Goal: Navigation & Orientation: Find specific page/section

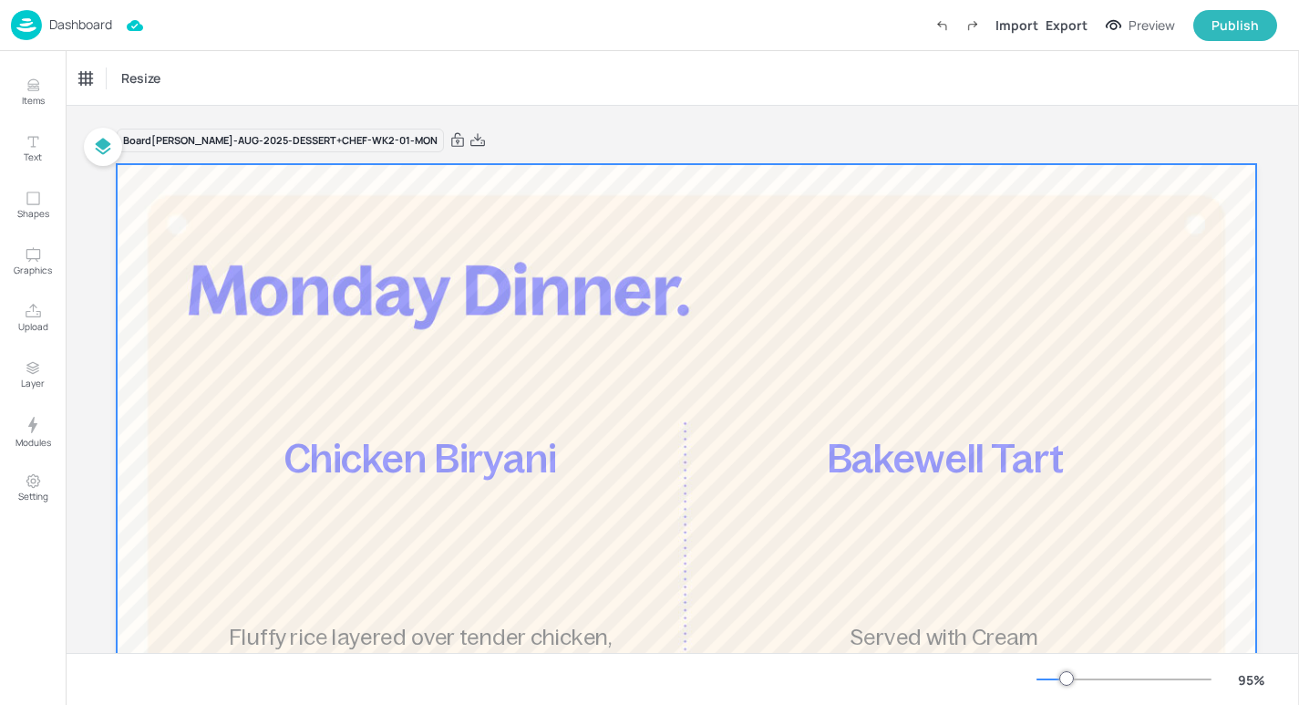
scroll to position [67, 0]
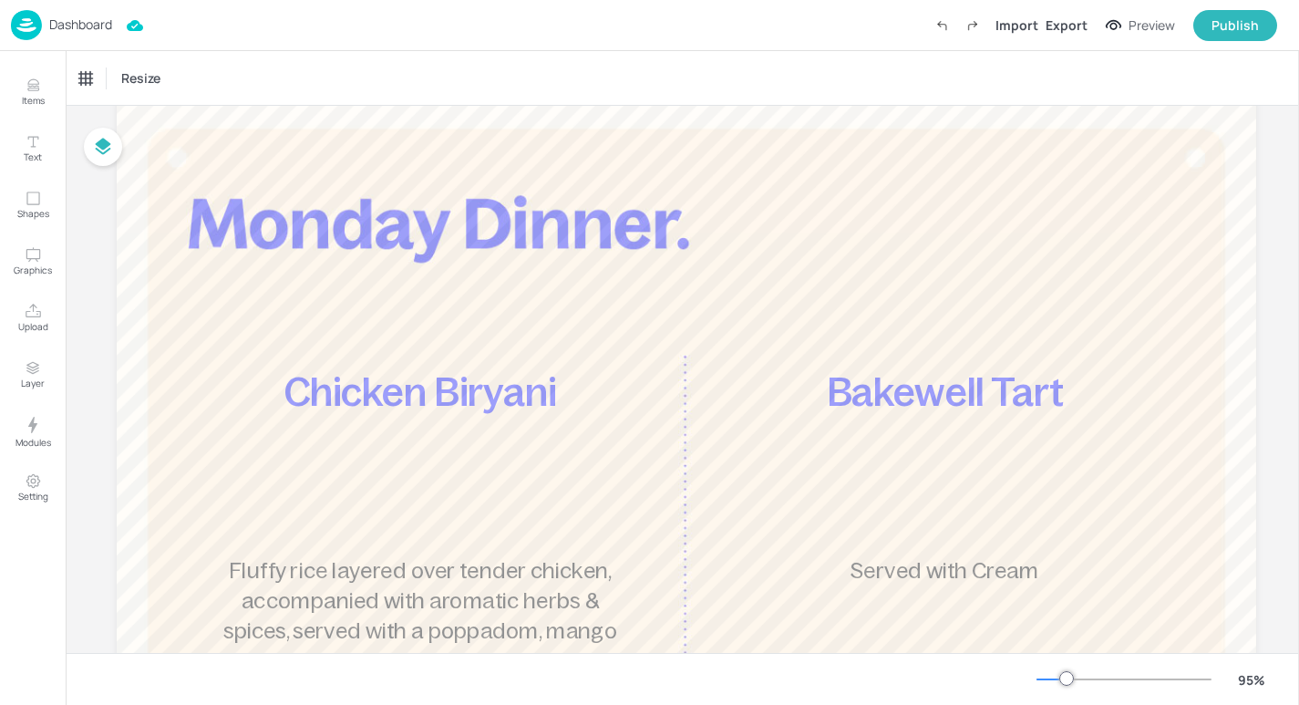
click at [88, 26] on p "Dashboard" at bounding box center [80, 24] width 63 height 13
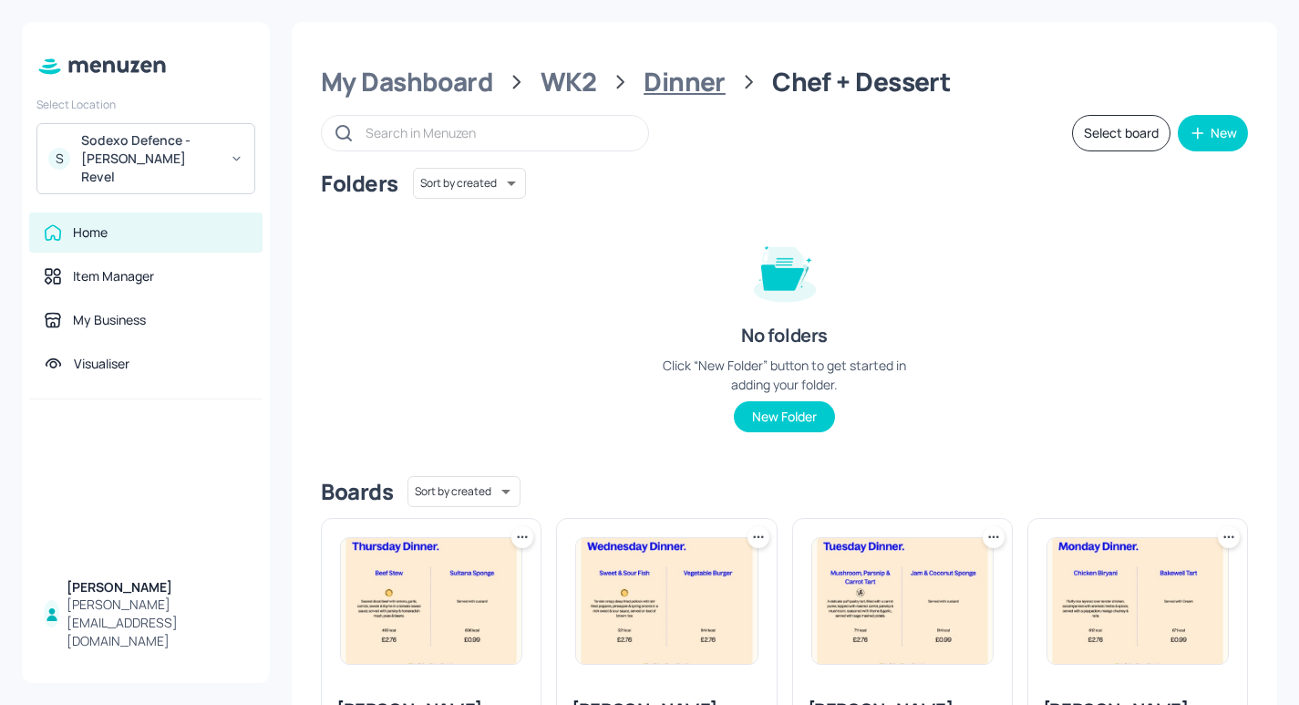
click at [678, 75] on div "Dinner" at bounding box center [685, 82] width 82 height 33
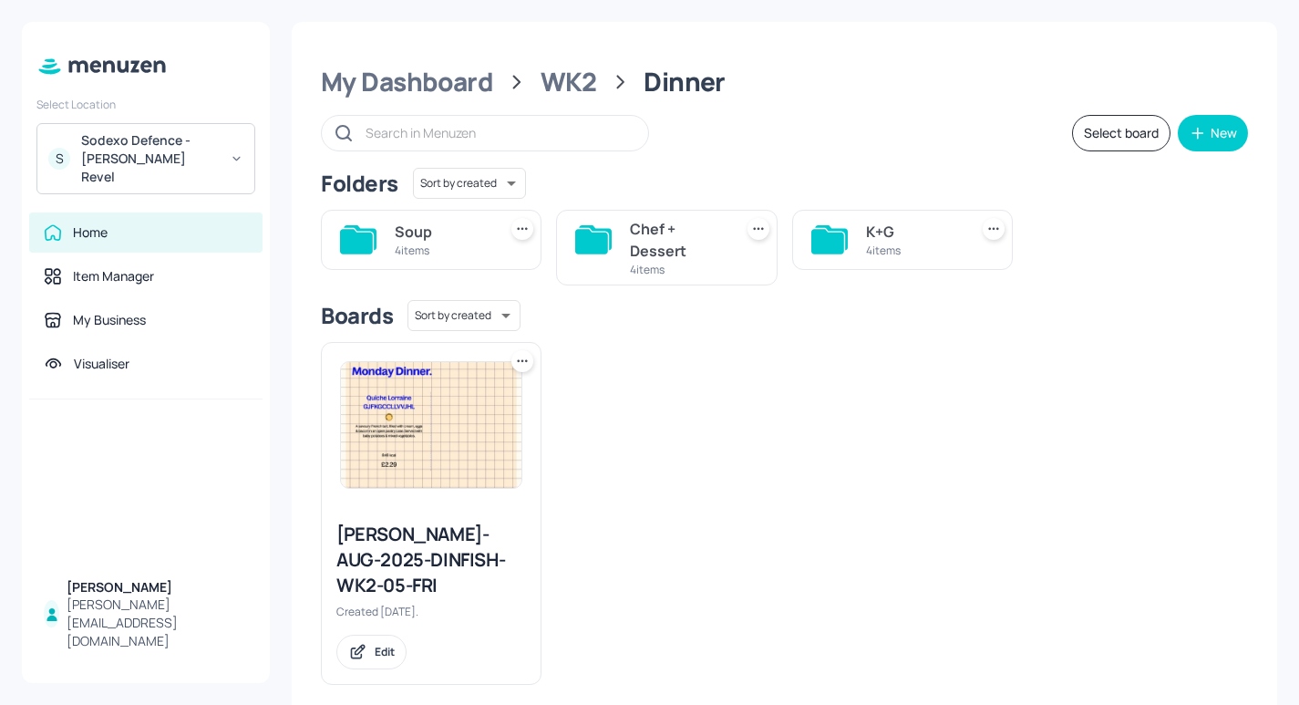
click at [881, 238] on div "K+G" at bounding box center [913, 232] width 95 height 22
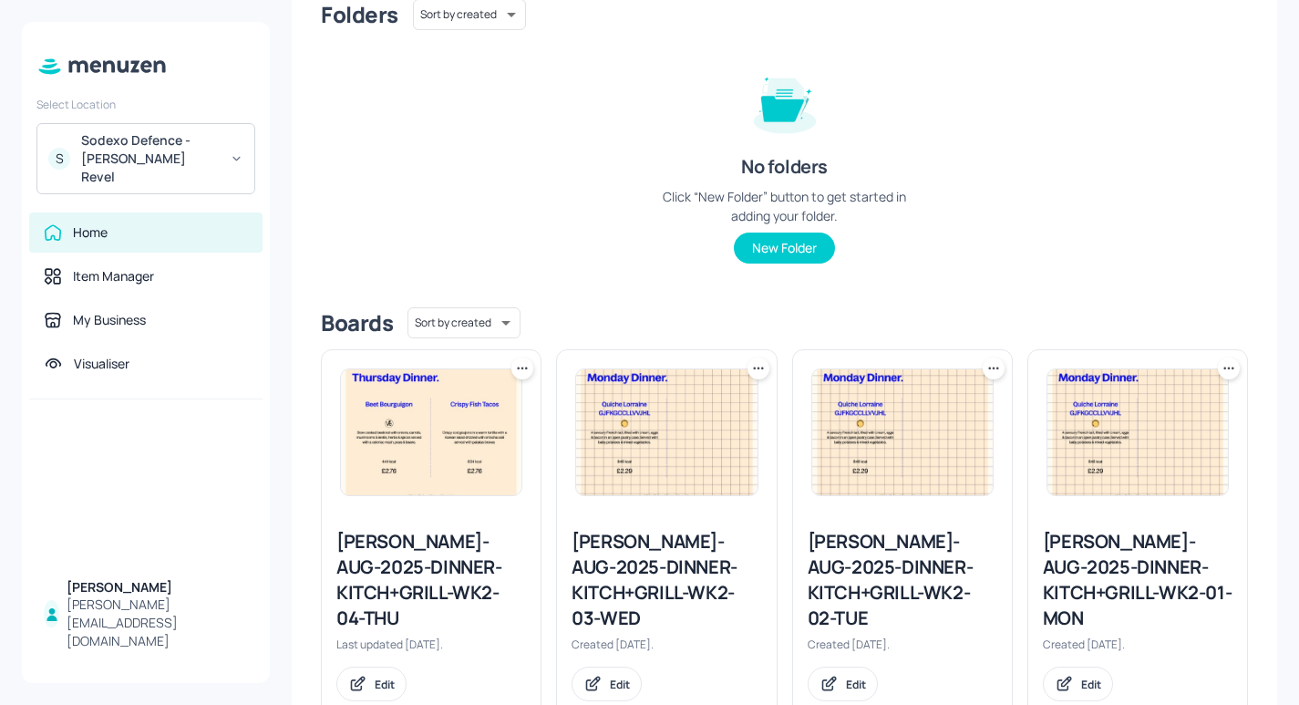
scroll to position [224, 0]
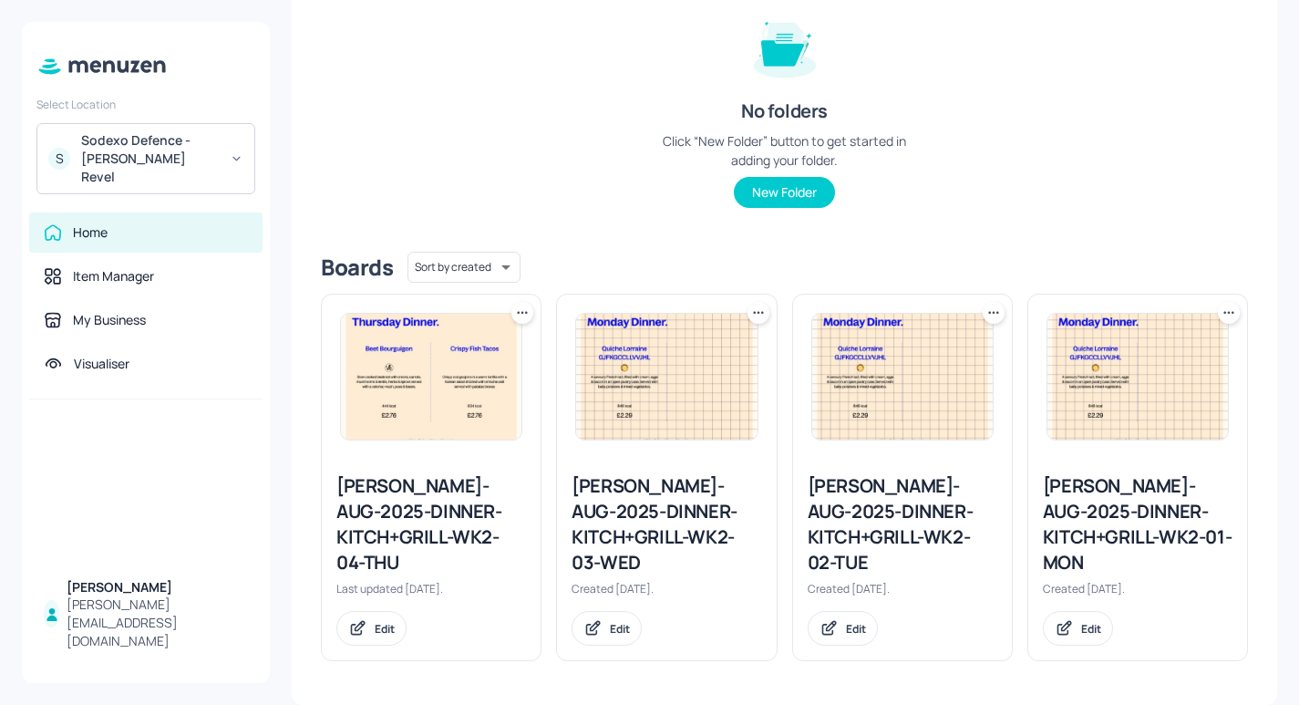
click at [445, 577] on div "[PERSON_NAME]-AUG-2025-DINNER-KITCH+GRILL-WK2-04-THU Last updated [DATE]. Edit" at bounding box center [431, 558] width 219 height 201
click at [455, 526] on div "[PERSON_NAME]-AUG-2025-DINNER-KITCH+GRILL-WK2-04-THU" at bounding box center [431, 524] width 190 height 102
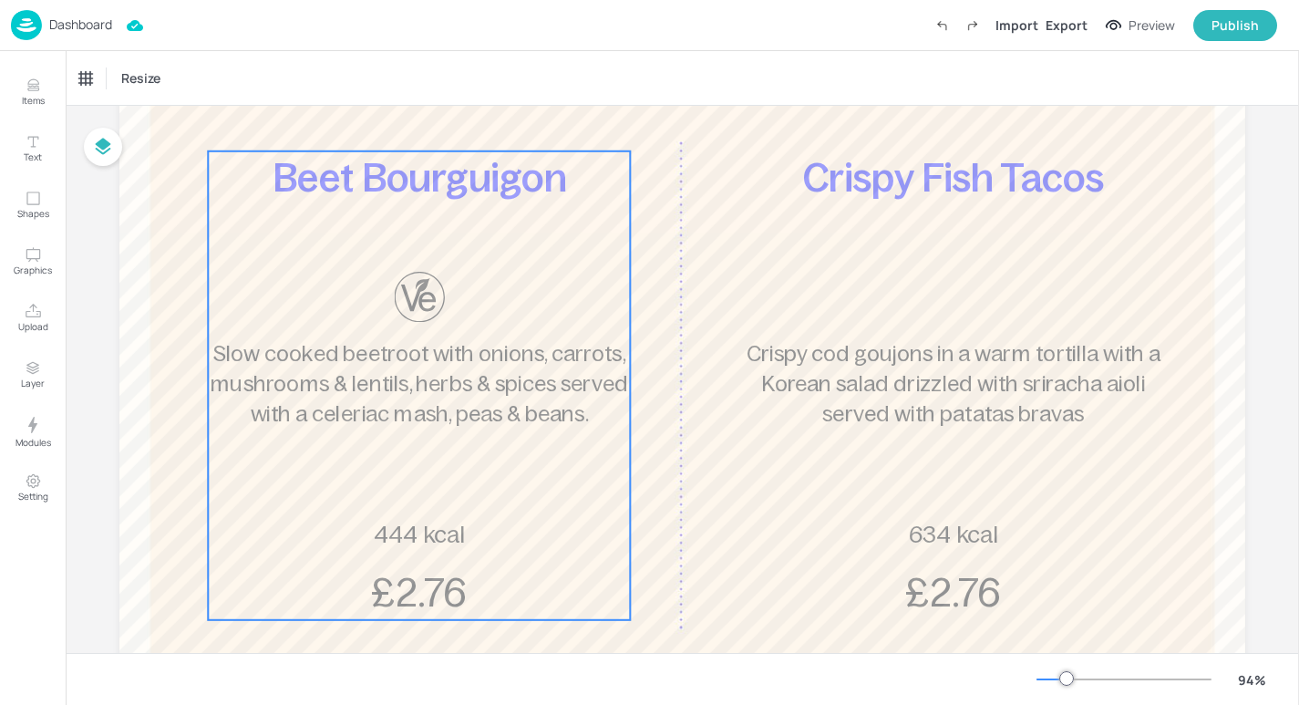
scroll to position [274, 0]
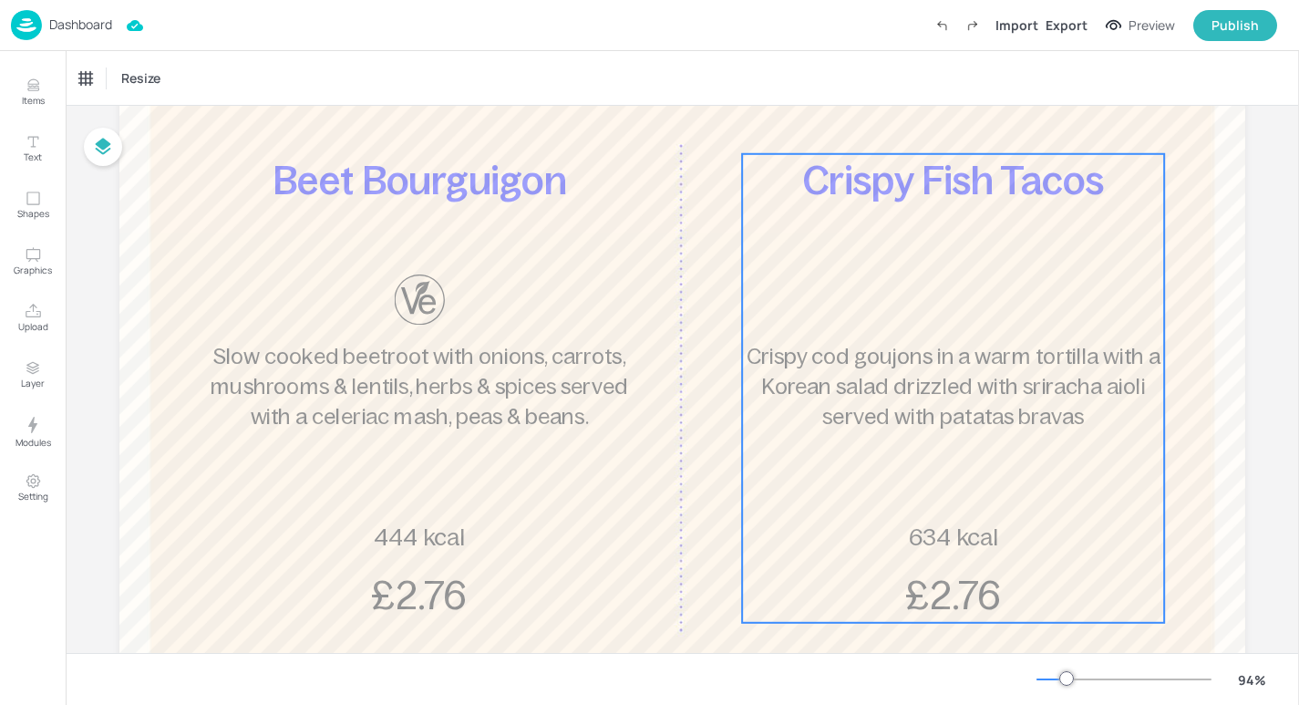
click at [970, 510] on div "Crispy Fish Tacos Crispy cod goujons in a warm tortilla with a Korean salad dri…" at bounding box center [953, 388] width 422 height 469
click at [67, 18] on p "Dashboard" at bounding box center [80, 24] width 63 height 13
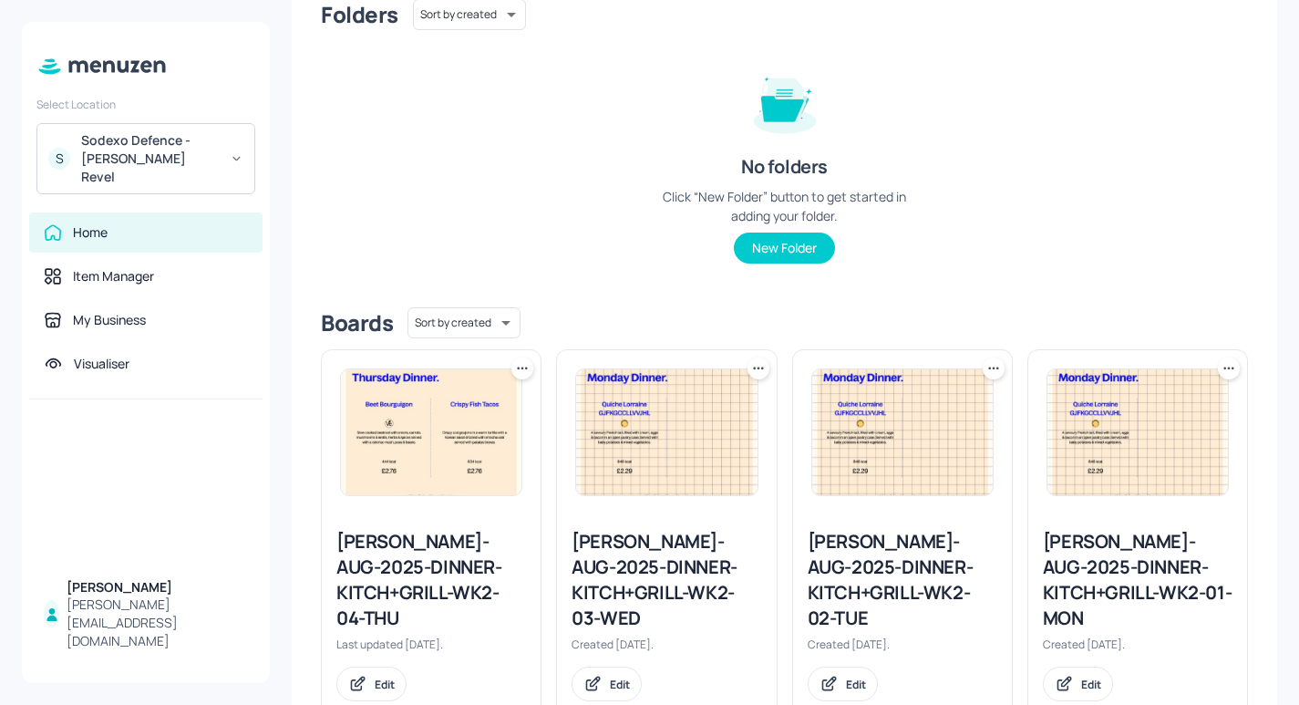
scroll to position [201, 0]
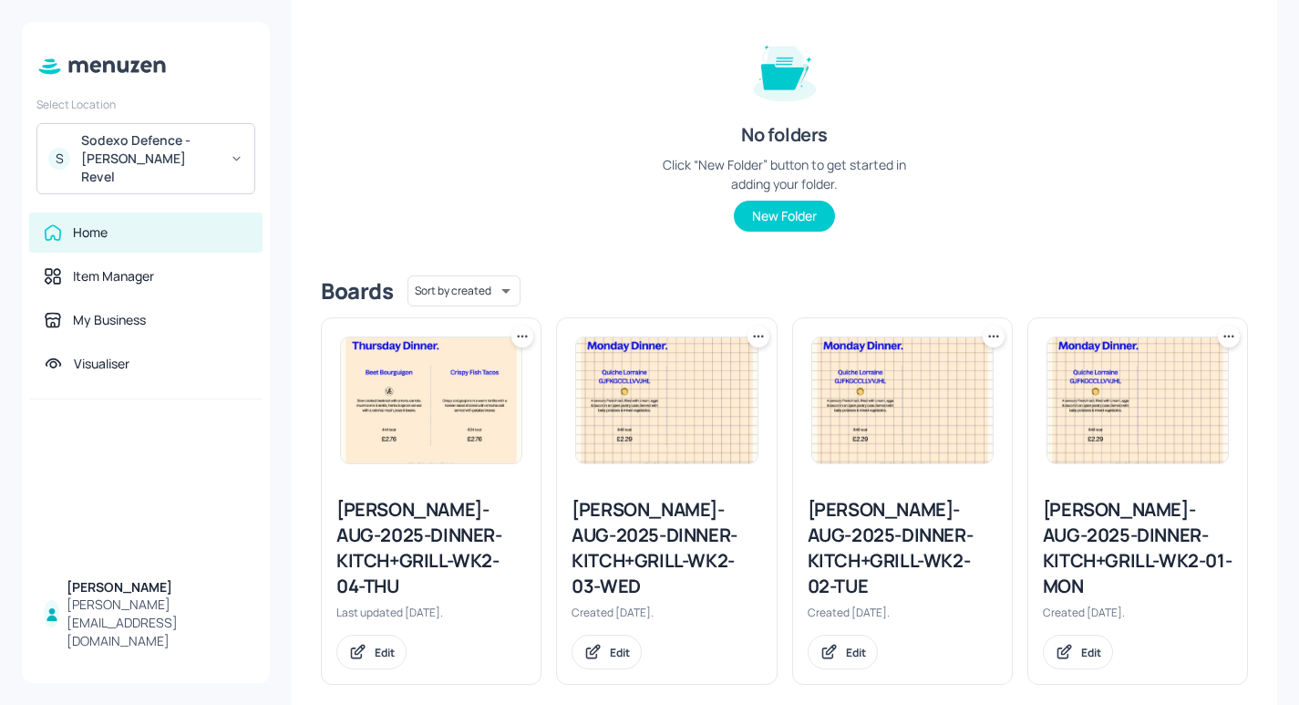
click at [678, 541] on div "[PERSON_NAME]-AUG-2025-DINNER-KITCH+GRILL-WK2-03-WED" at bounding box center [667, 548] width 190 height 102
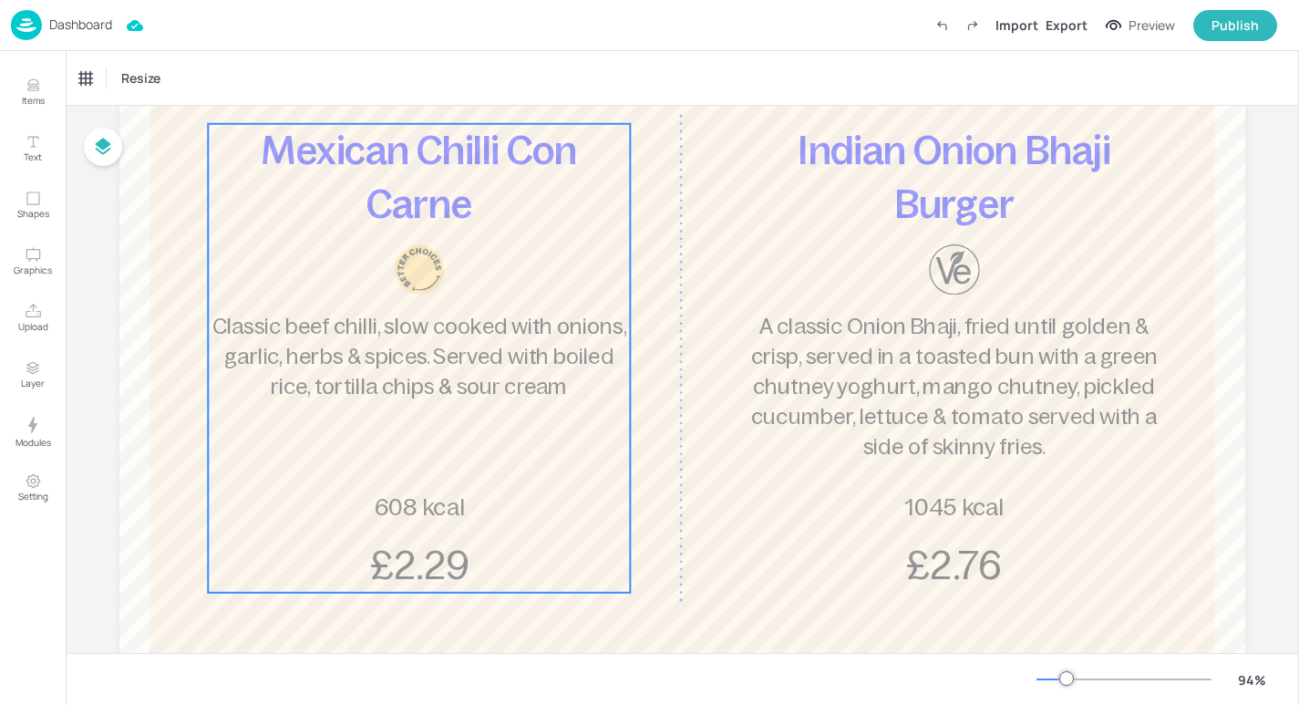
scroll to position [308, 0]
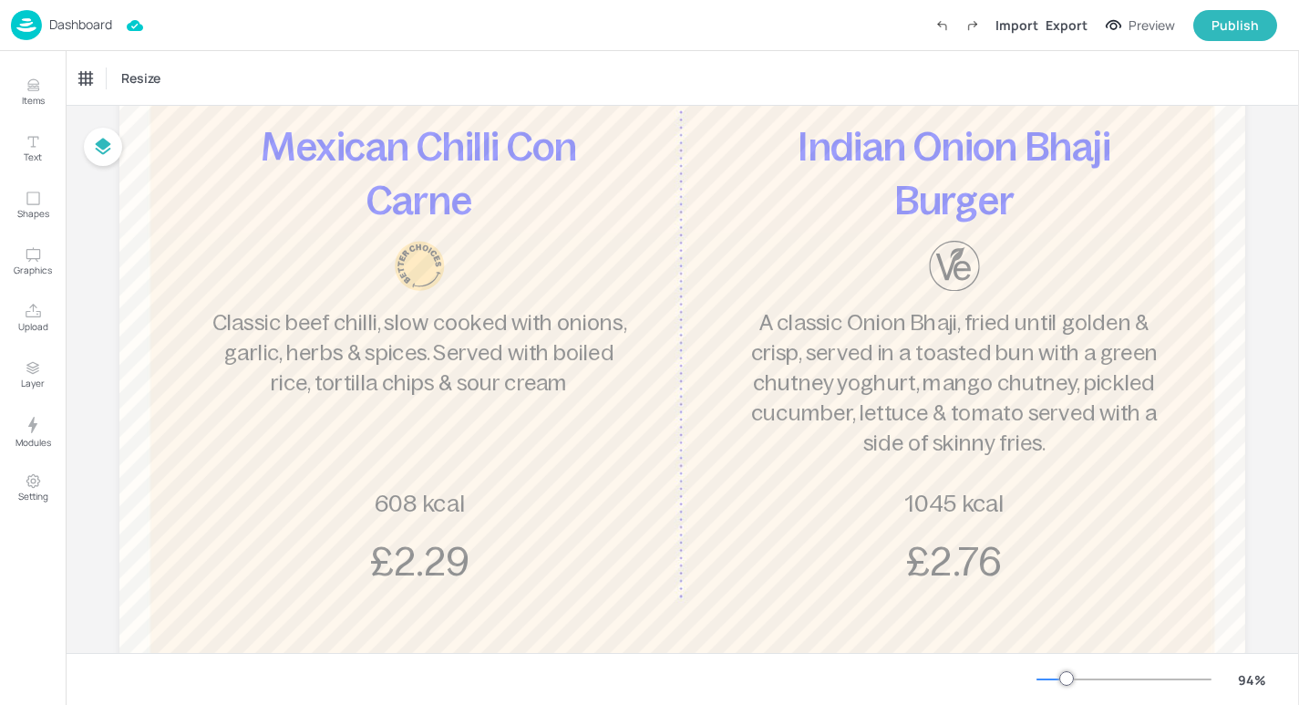
click at [82, 31] on p "Dashboard" at bounding box center [80, 24] width 63 height 13
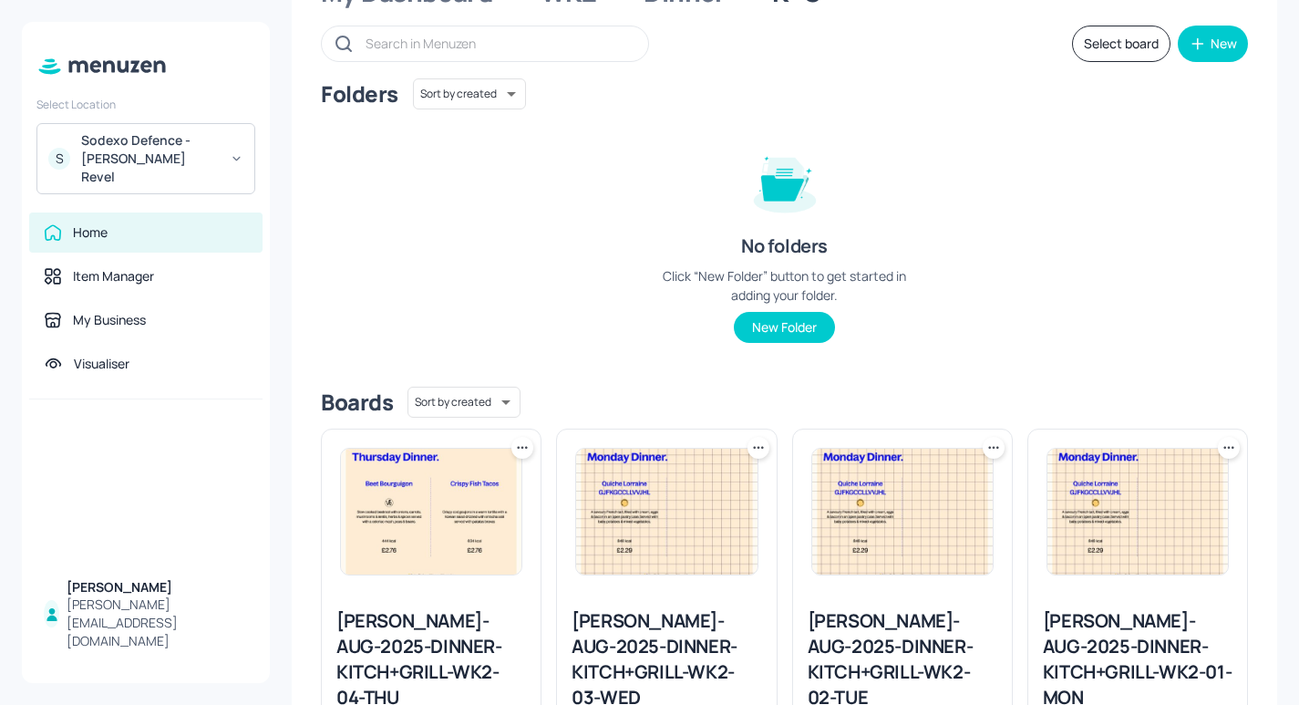
scroll to position [114, 0]
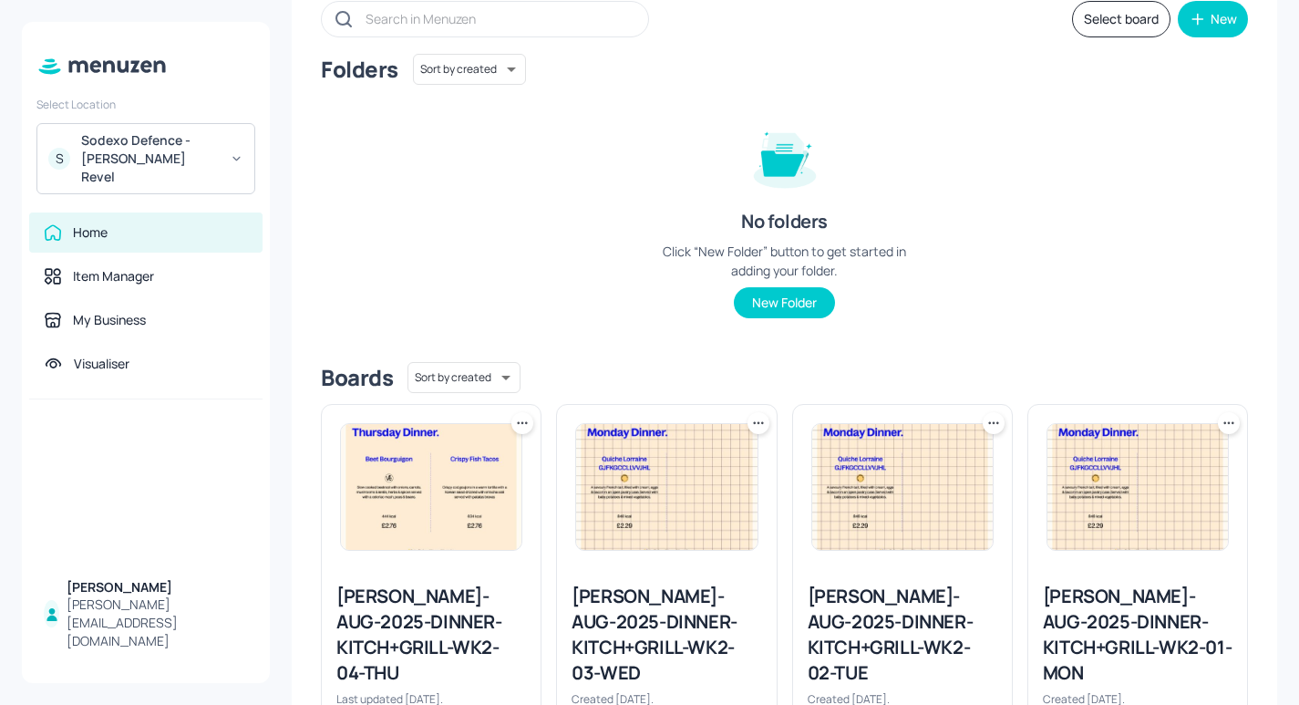
click at [913, 629] on div "[PERSON_NAME]-AUG-2025-DINNER-KITCH+GRILL-WK2-02-TUE" at bounding box center [903, 634] width 190 height 102
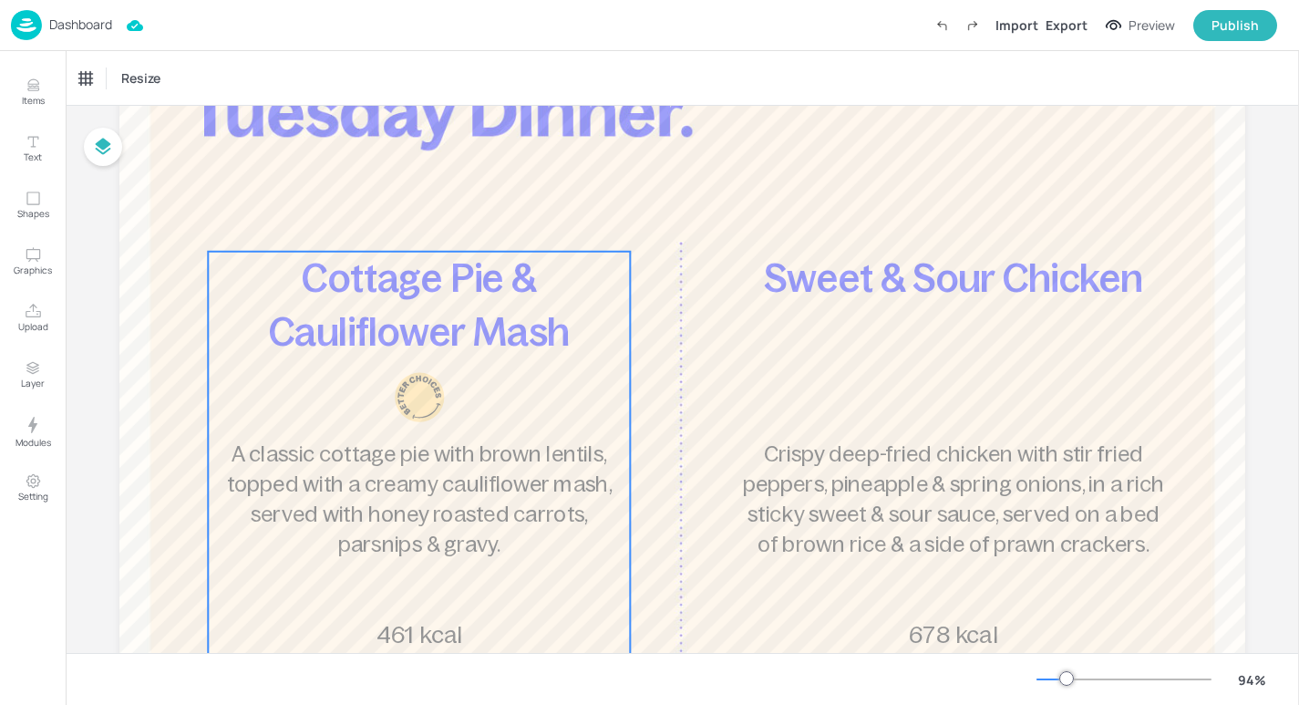
scroll to position [174, 0]
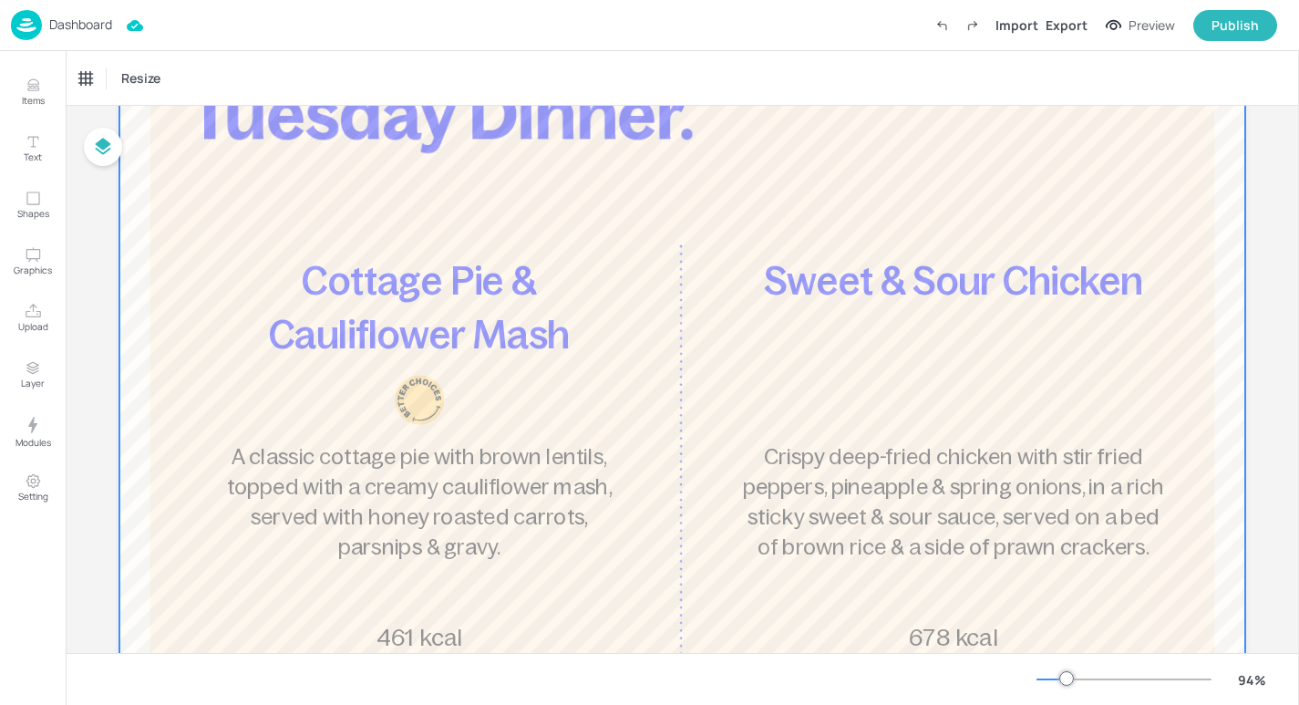
click at [567, 129] on div at bounding box center [682, 452] width 1126 height 924
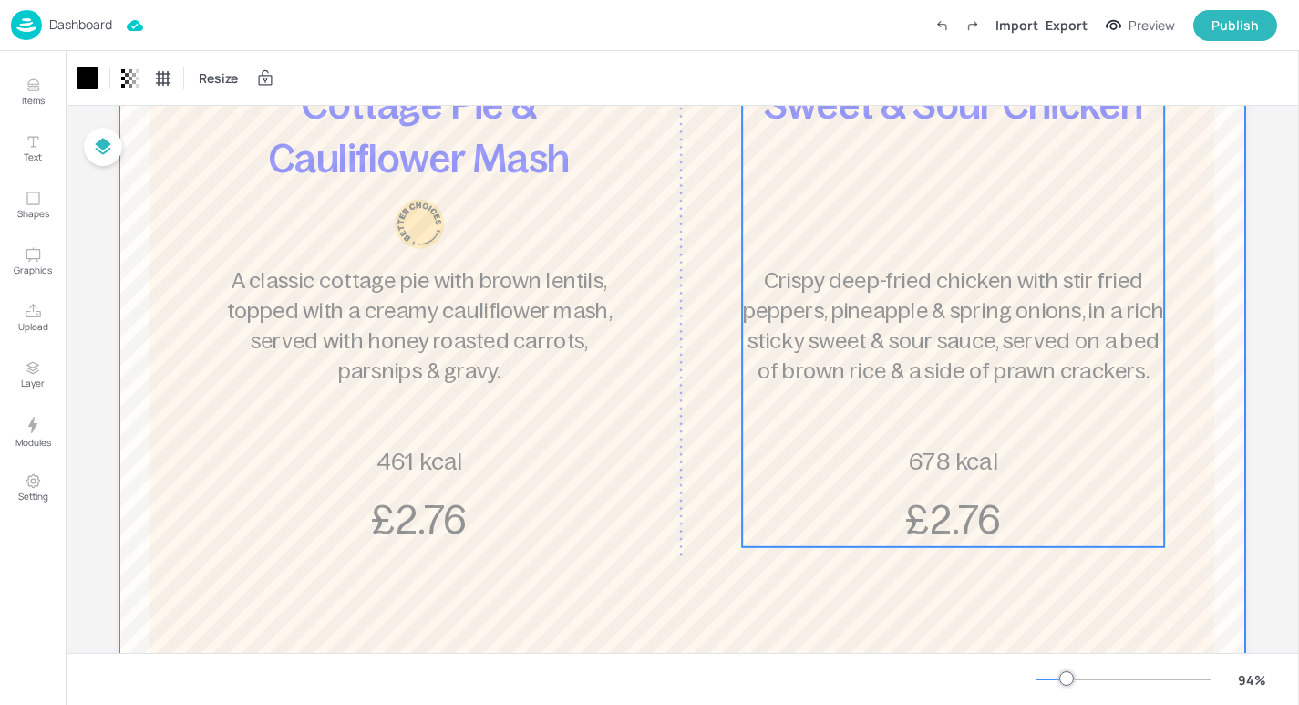
scroll to position [360, 0]
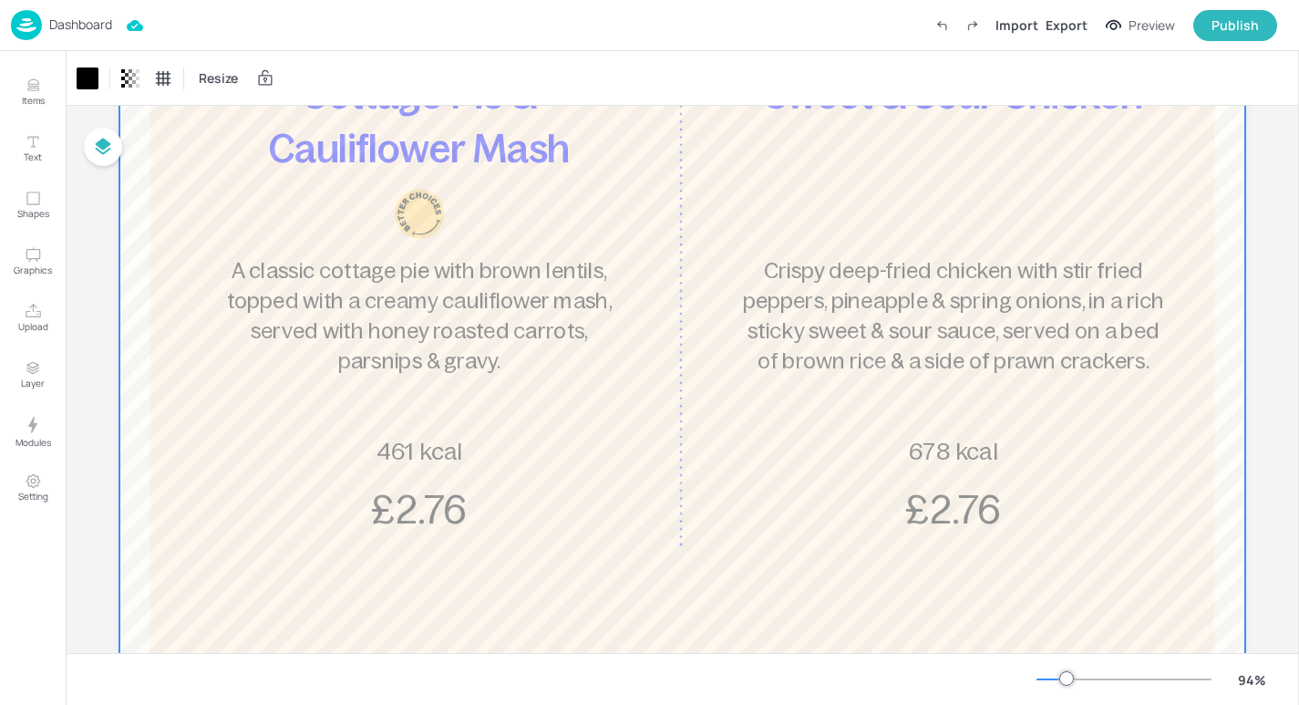
click at [93, 35] on div "Dashboard" at bounding box center [61, 25] width 101 height 30
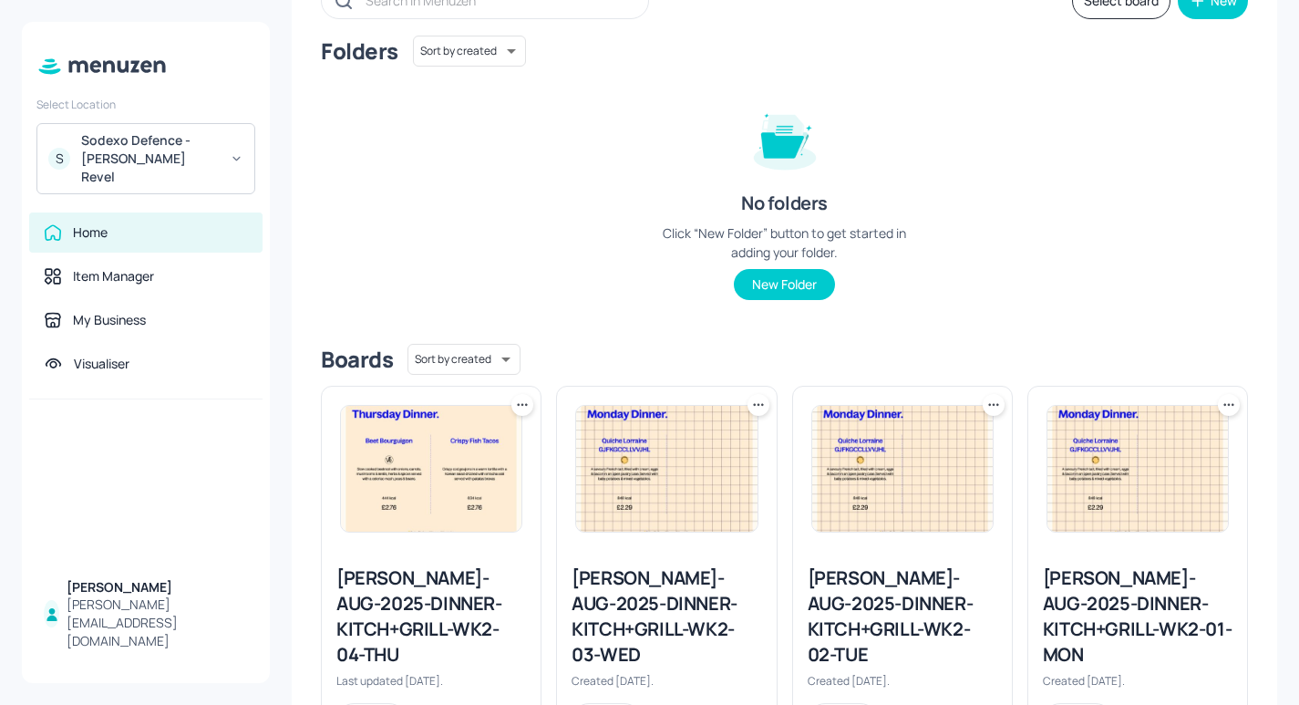
scroll to position [140, 0]
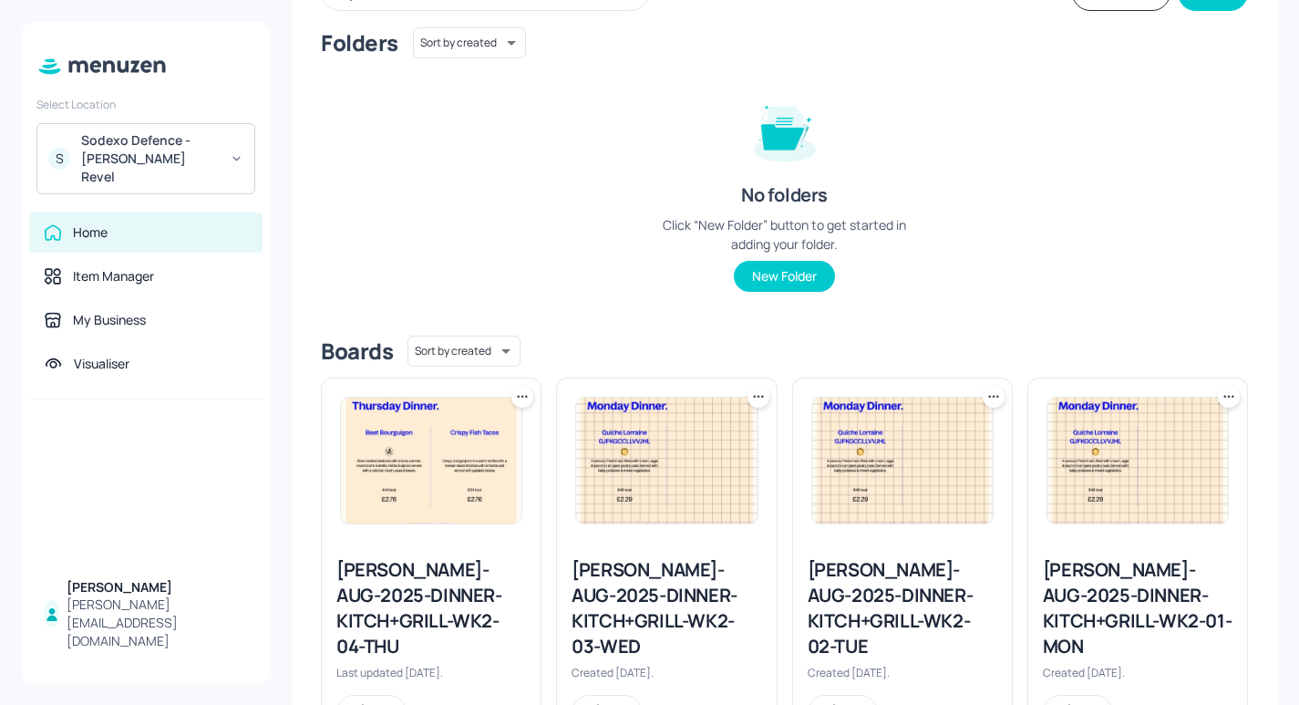
click at [1136, 640] on div "[PERSON_NAME]-AUG-2025-DINNER-KITCH+GRILL-WK2-01-MON" at bounding box center [1138, 608] width 190 height 102
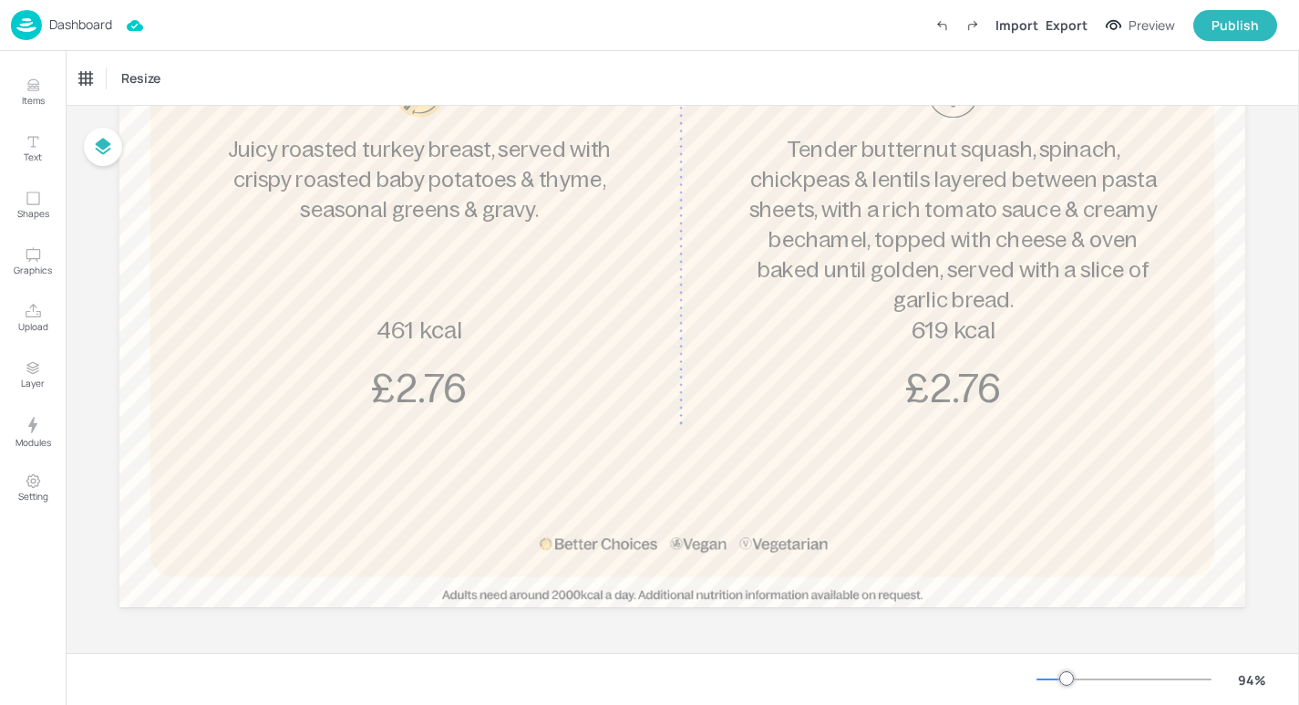
scroll to position [481, 0]
